Goal: Task Accomplishment & Management: Manage account settings

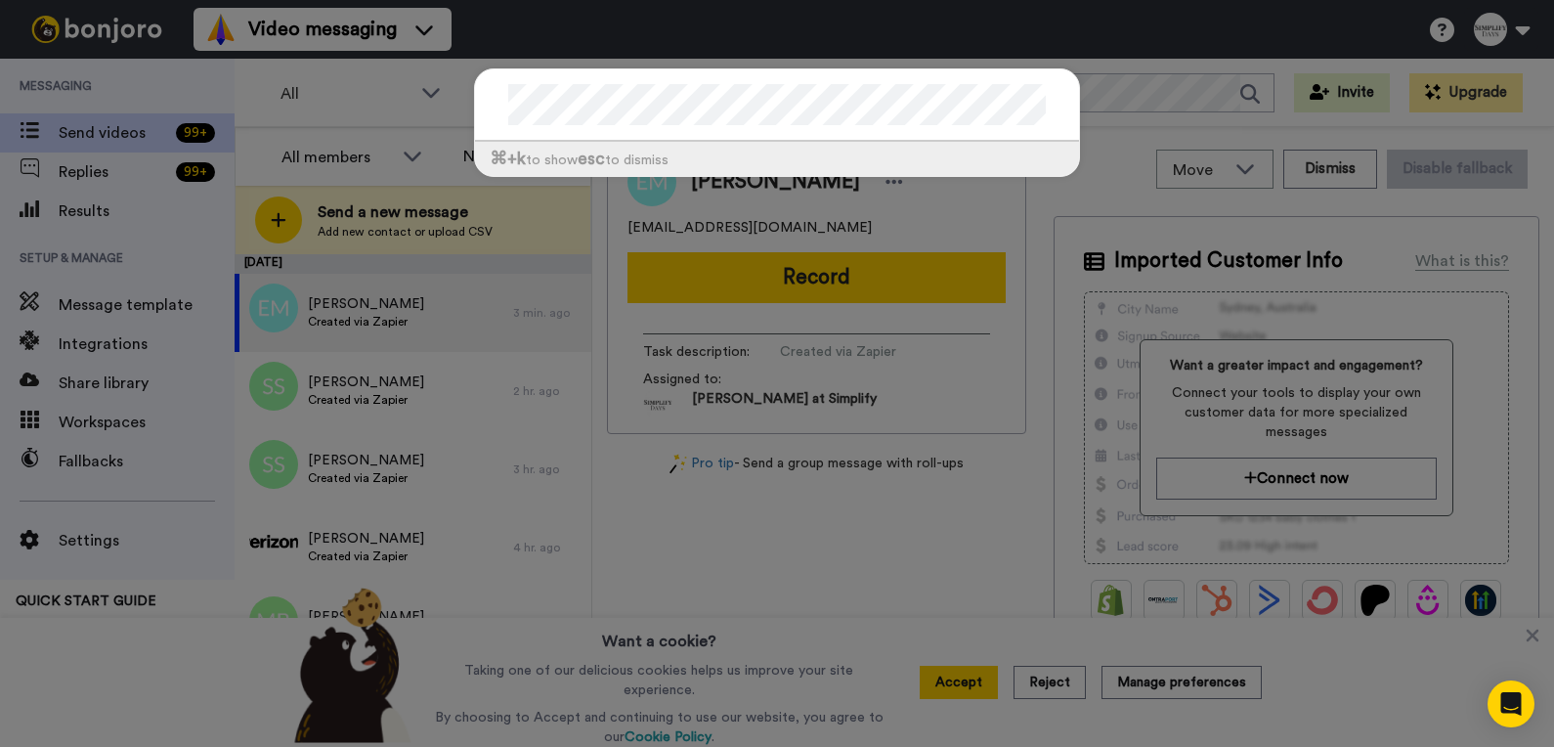
click at [486, 108] on div at bounding box center [777, 105] width 604 height 72
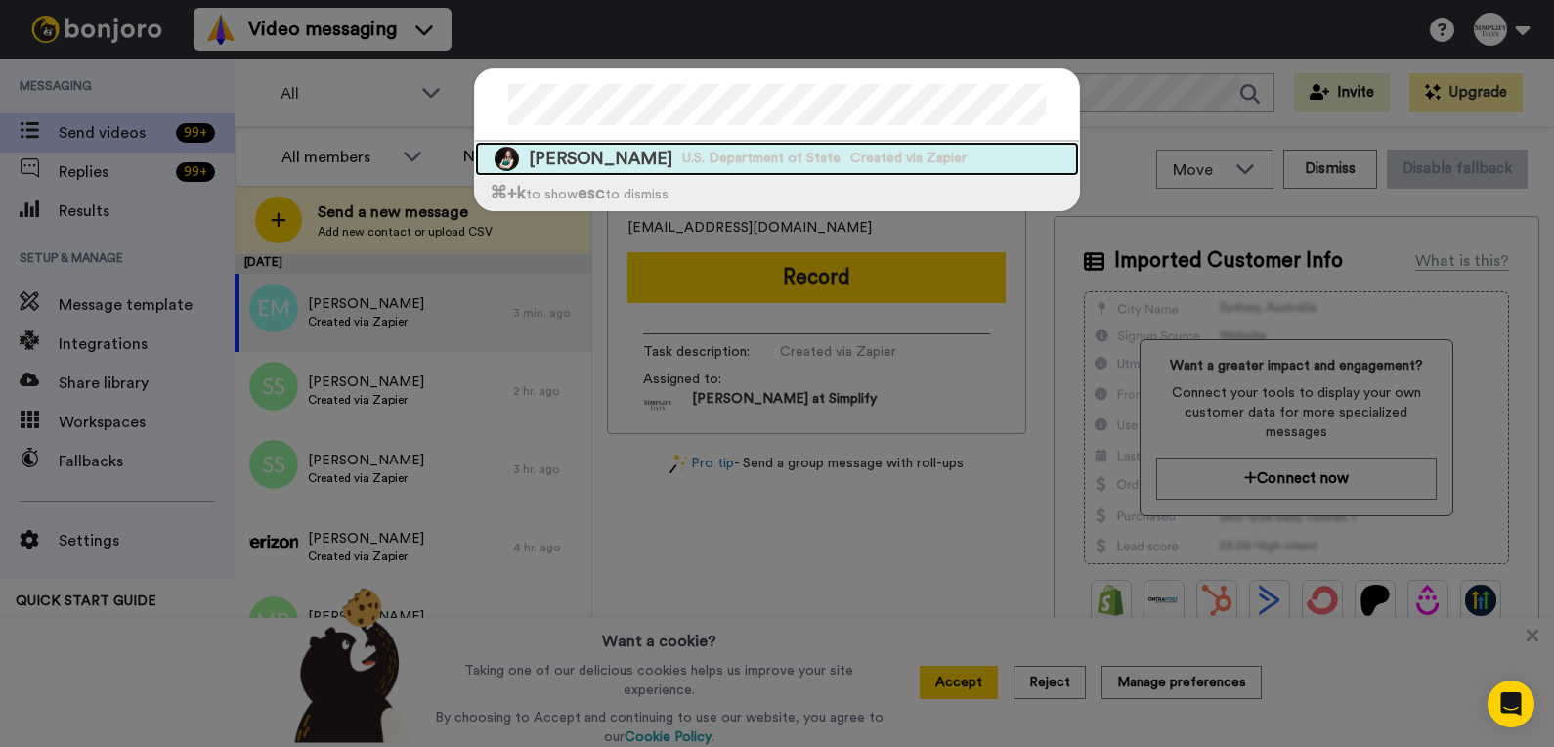
click at [664, 155] on div "[PERSON_NAME] U.S. Department of State Created via Zapier" at bounding box center [777, 159] width 604 height 34
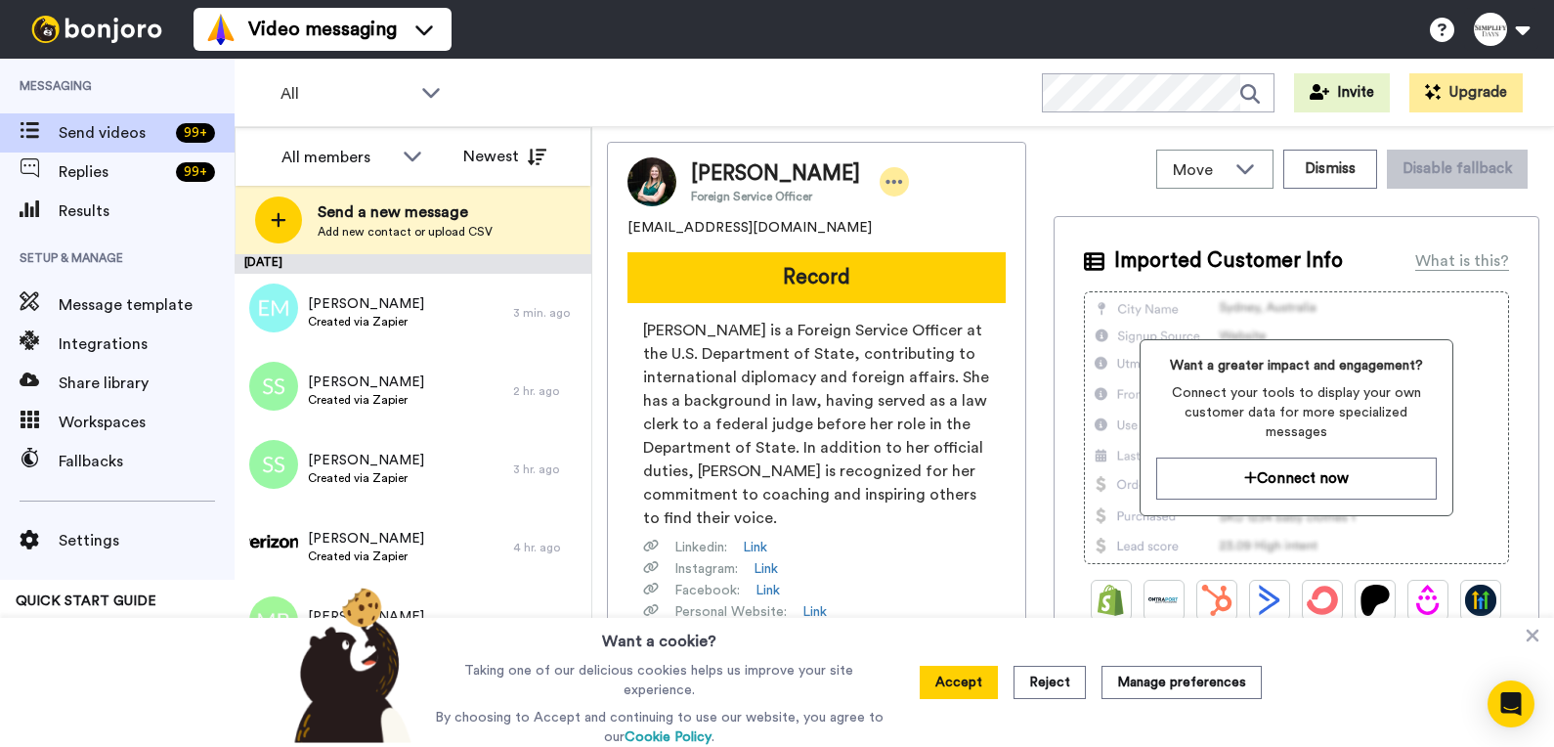
click at [889, 183] on icon at bounding box center [895, 182] width 18 height 20
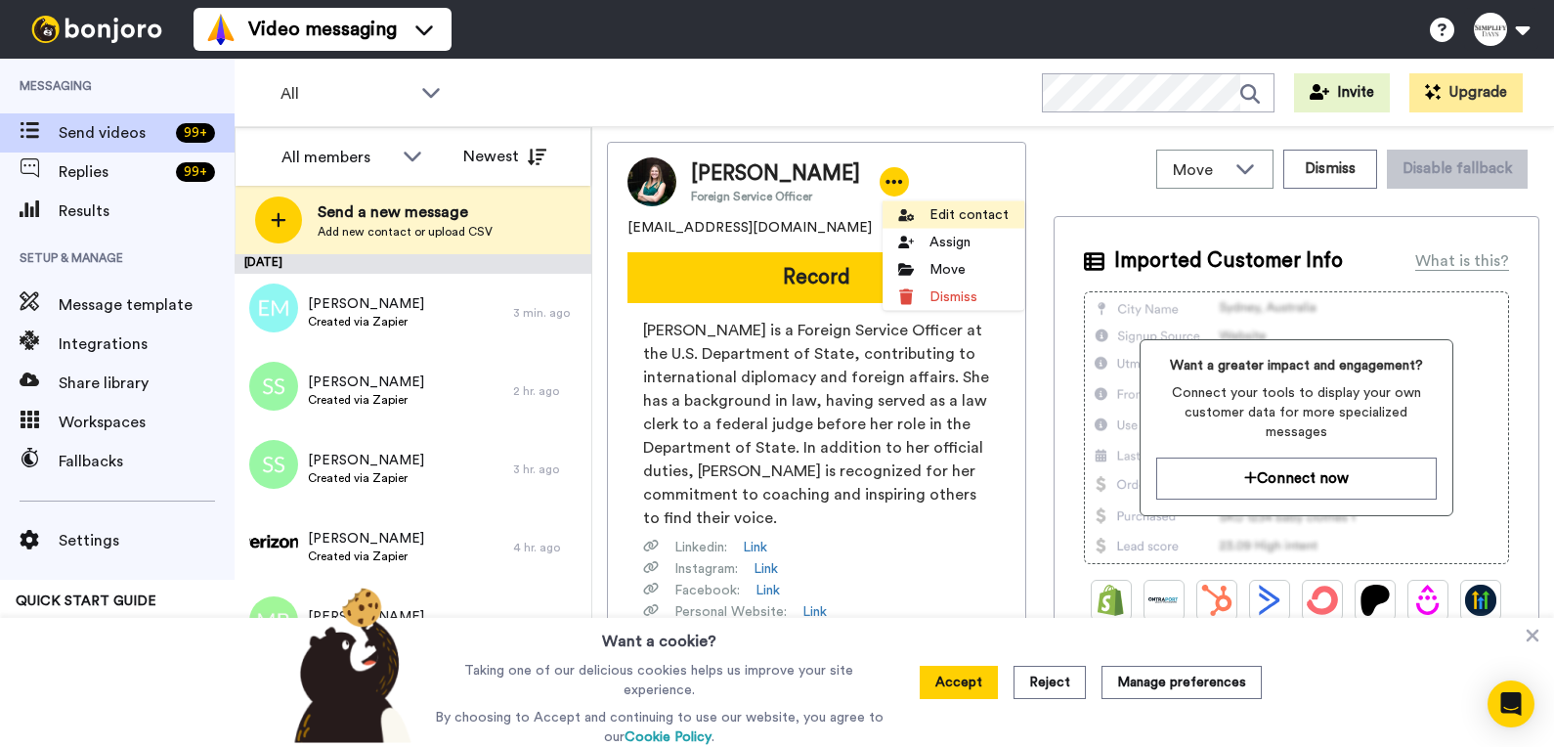
click at [929, 217] on li "Edit contact" at bounding box center [954, 214] width 142 height 27
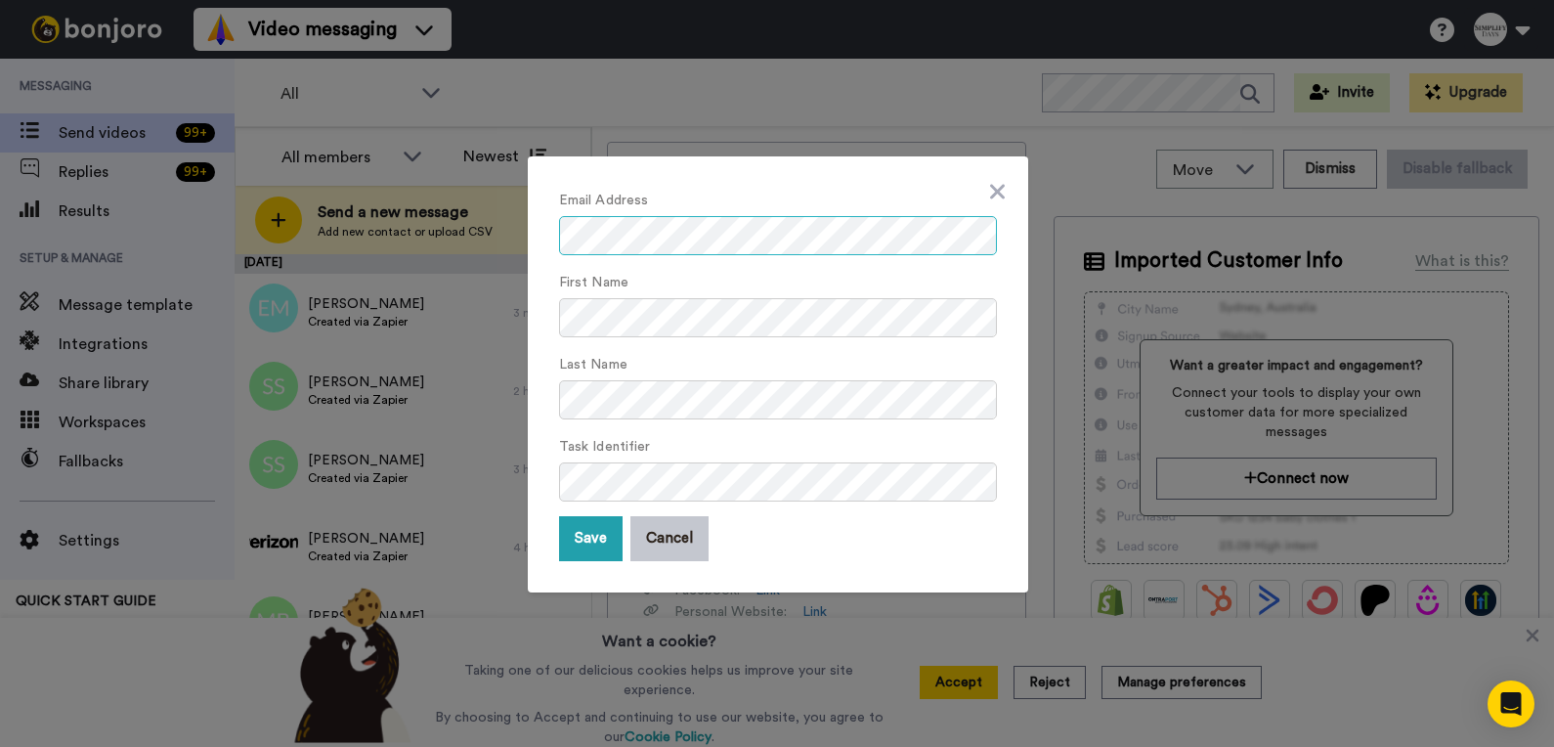
click at [537, 221] on div "Email Address First Name Last Name Task Identifier Save Cancel" at bounding box center [778, 374] width 500 height 436
click at [592, 530] on button "Save" at bounding box center [591, 538] width 64 height 45
